Goal: Transaction & Acquisition: Purchase product/service

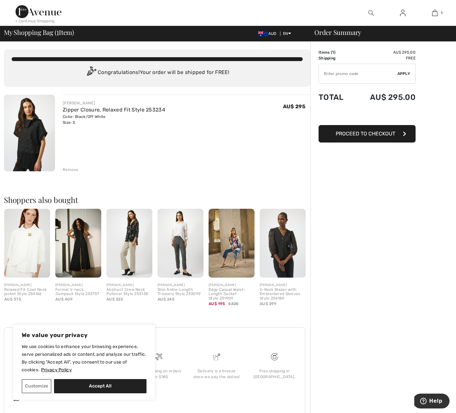
click at [39, 125] on img at bounding box center [29, 133] width 51 height 77
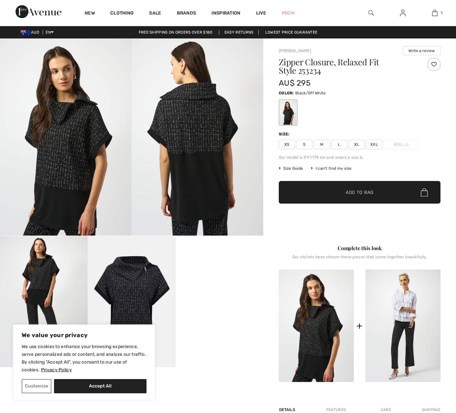
click at [221, 280] on video "Your browser does not support the video tag." at bounding box center [220, 258] width 88 height 44
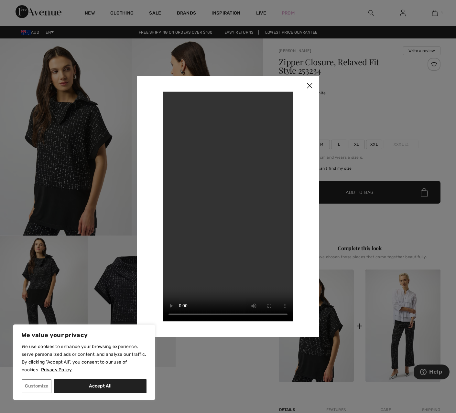
click at [310, 85] on img at bounding box center [309, 86] width 19 height 20
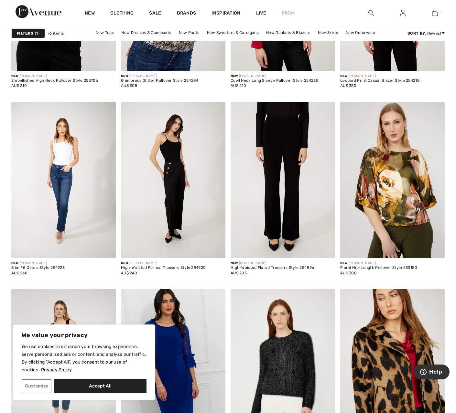
click at [186, 200] on img at bounding box center [173, 180] width 104 height 157
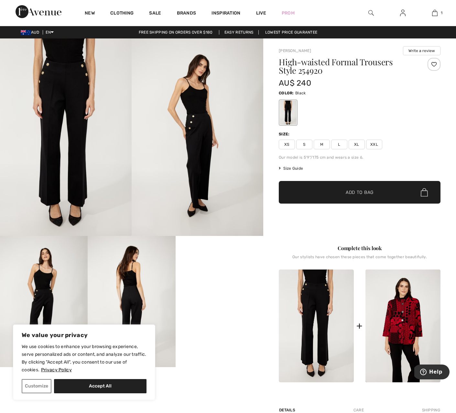
click at [297, 168] on span "Size Guide" at bounding box center [291, 168] width 24 height 6
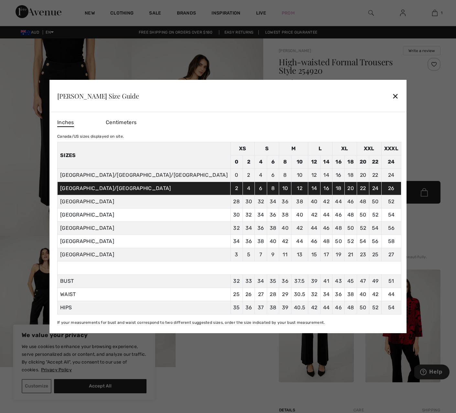
click at [136, 121] on span "Centimeters" at bounding box center [121, 122] width 31 height 6
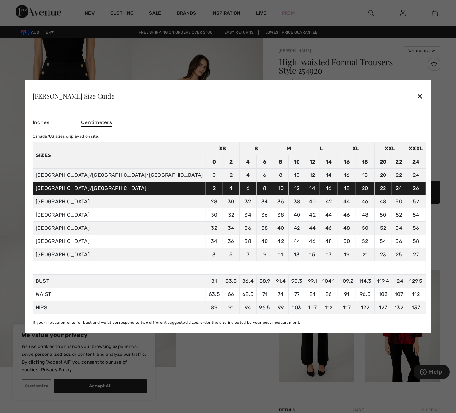
click at [416, 96] on div "✕" at bounding box center [419, 96] width 7 height 14
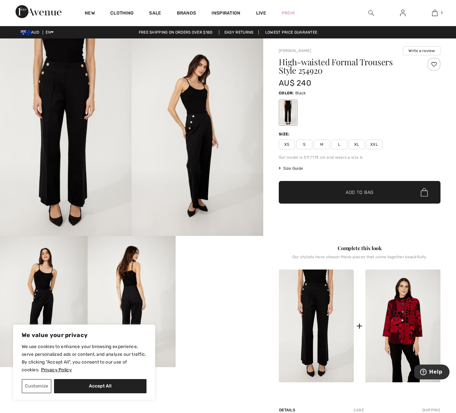
click at [294, 168] on span "Size Guide" at bounding box center [291, 168] width 24 height 6
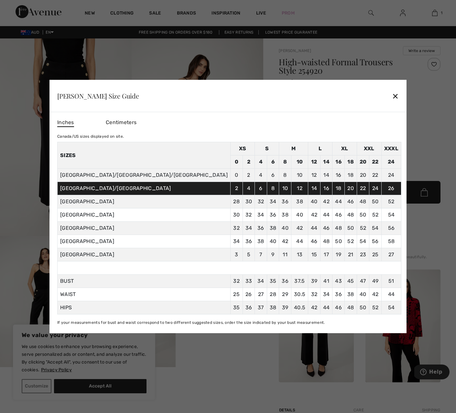
click at [136, 119] on span "Centimeters" at bounding box center [121, 122] width 31 height 6
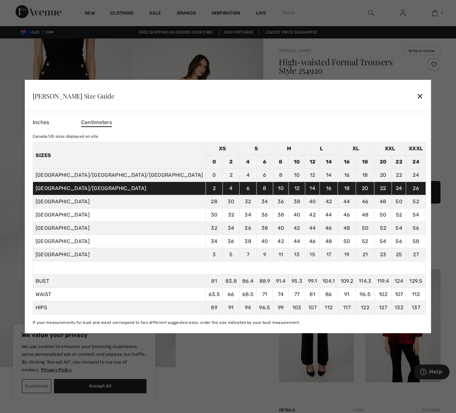
click at [416, 95] on div "✕" at bounding box center [419, 96] width 7 height 14
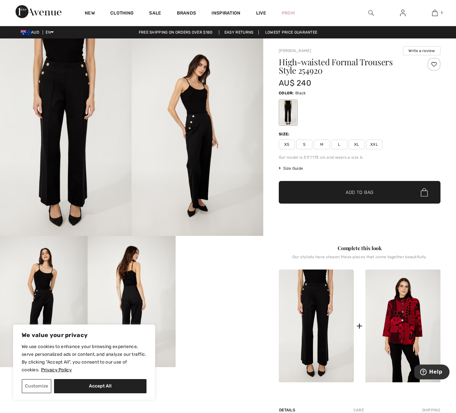
click at [306, 143] on span "S" at bounding box center [304, 145] width 16 height 10
click at [399, 192] on span "✔ Added to Bag Add to Bag" at bounding box center [360, 192] width 162 height 23
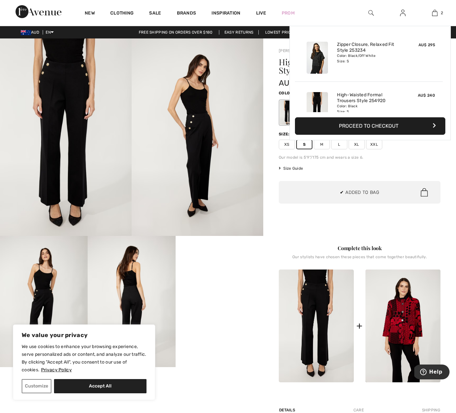
scroll to position [20, 0]
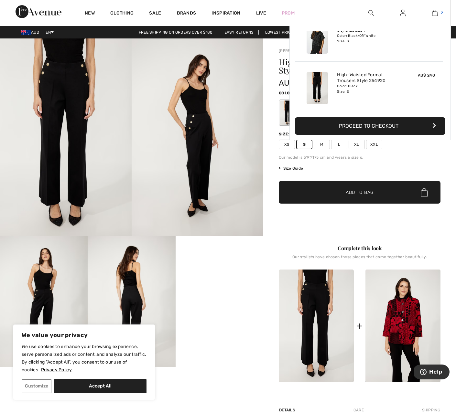
click at [435, 13] on img at bounding box center [434, 13] width 5 height 8
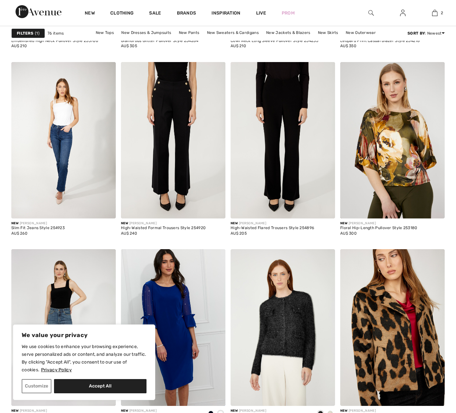
scroll to position [1043, 0]
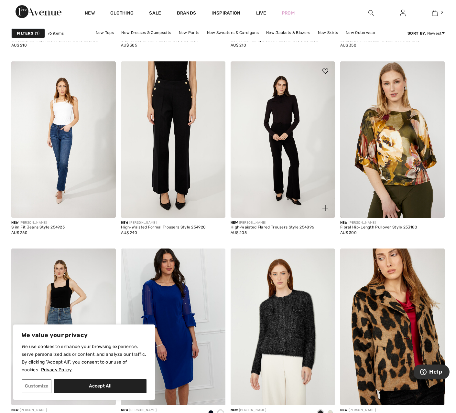
click at [284, 118] on img at bounding box center [282, 139] width 104 height 157
